Goal: Task Accomplishment & Management: Use online tool/utility

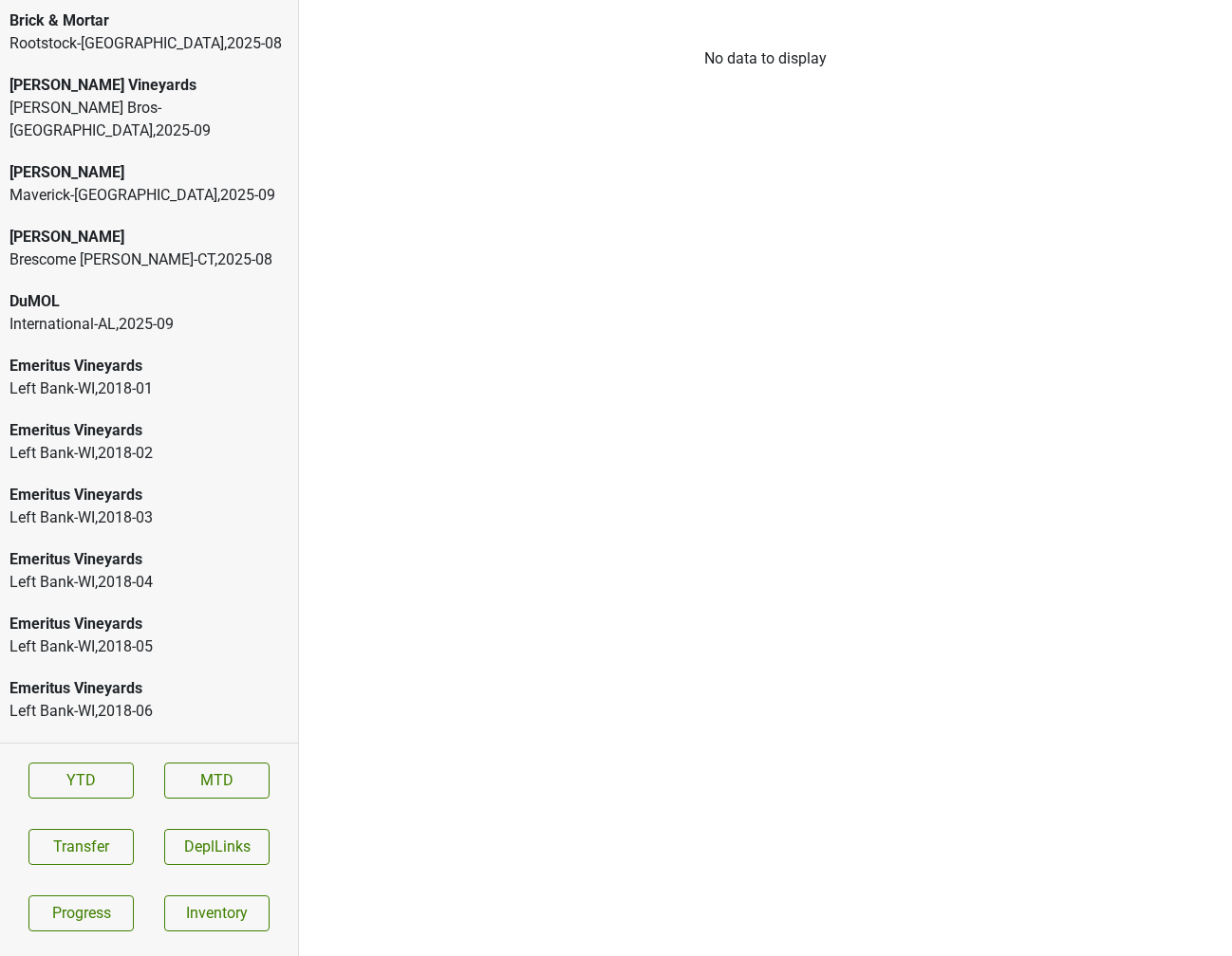
click at [155, 104] on div "[PERSON_NAME] Bros-[GEOGRAPHIC_DATA] , 2025 - 09" at bounding box center [148, 120] width 279 height 46
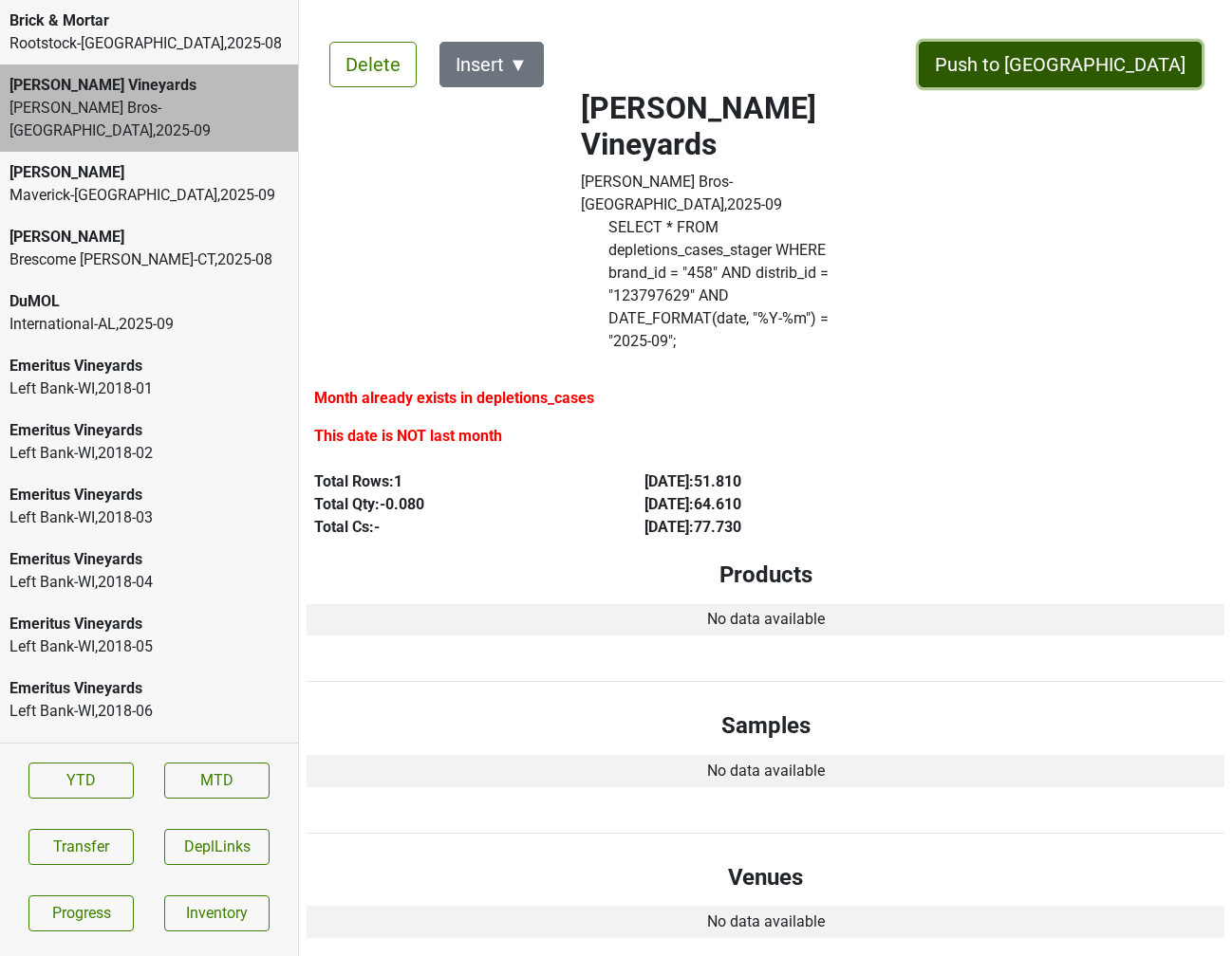
click at [1123, 65] on button "Push to [GEOGRAPHIC_DATA]" at bounding box center [1059, 65] width 283 height 46
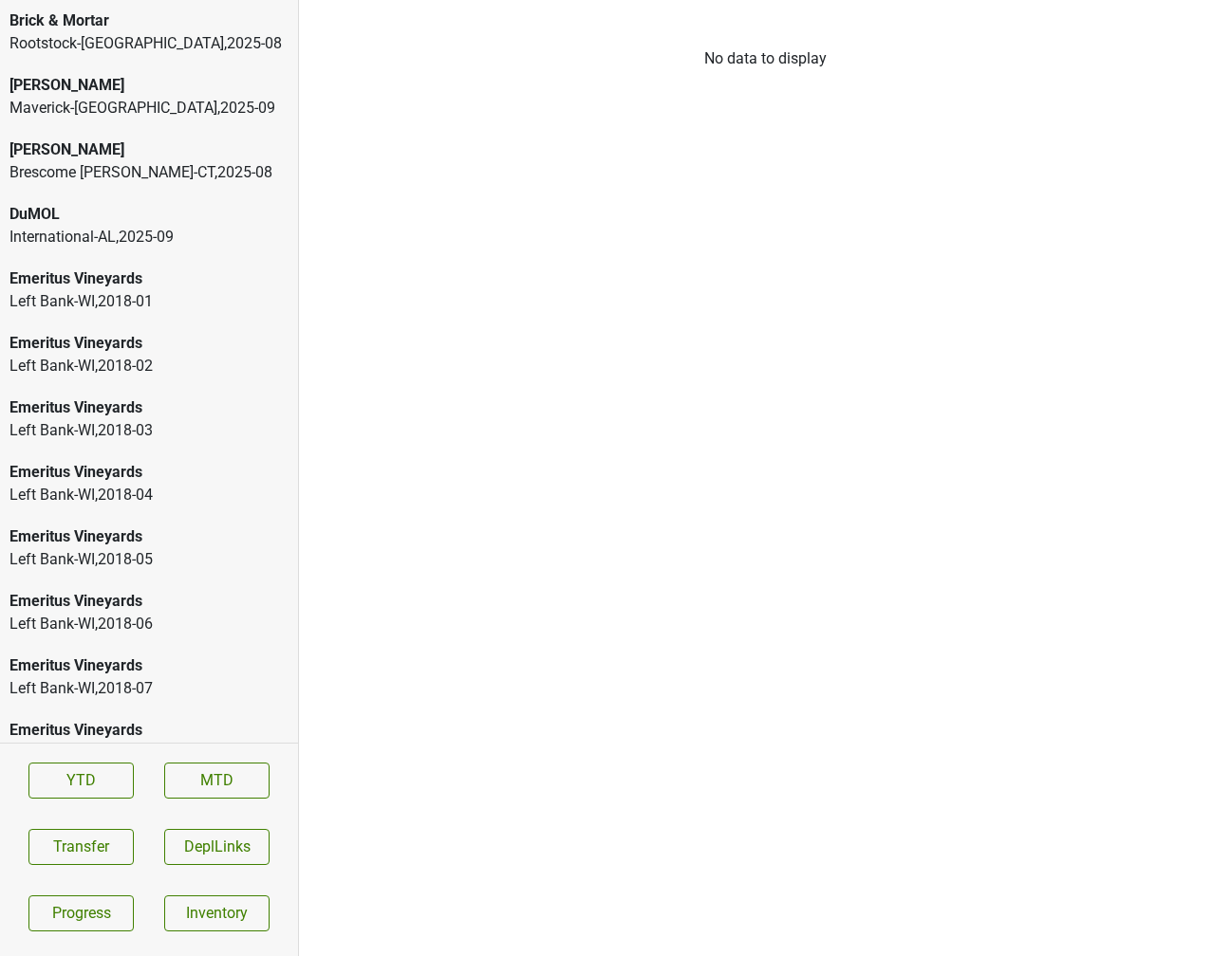
click at [107, 53] on div "Rootstock-[GEOGRAPHIC_DATA] , 2025 - 08" at bounding box center [148, 43] width 279 height 23
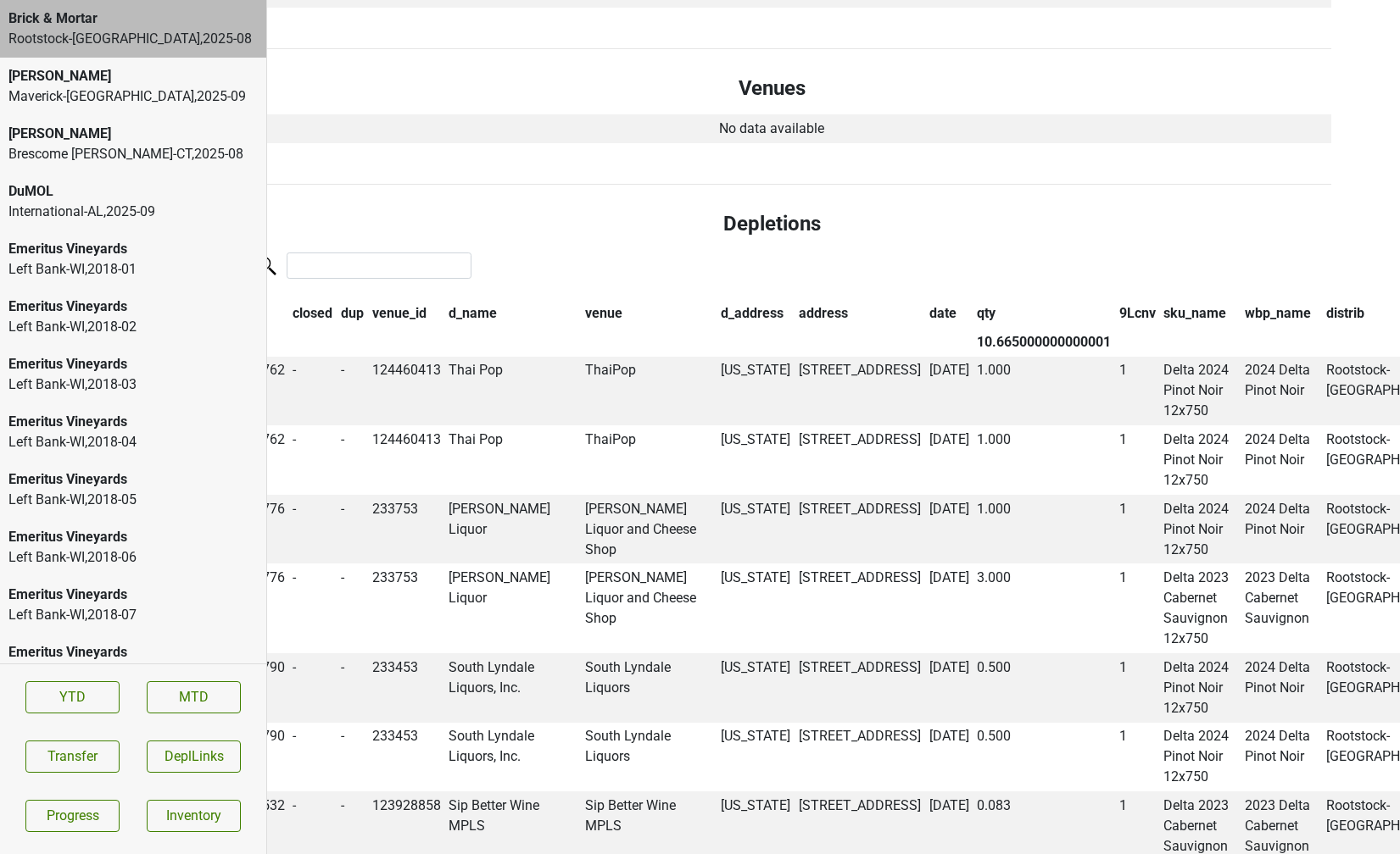
scroll to position [527, 0]
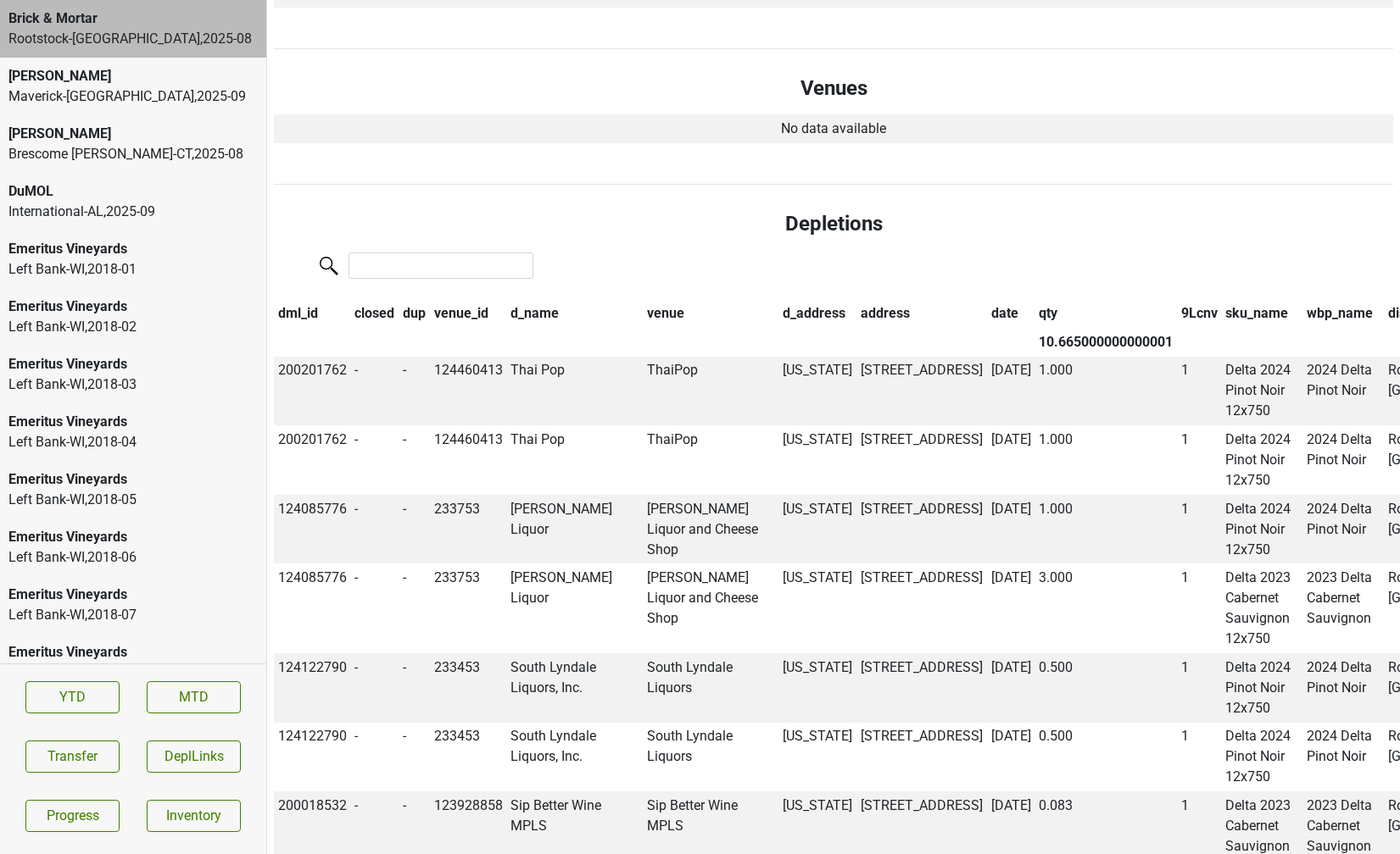
click at [1035, 341] on th "10.665000000000001" at bounding box center [1106, 343] width 143 height 29
